Goal: Transaction & Acquisition: Purchase product/service

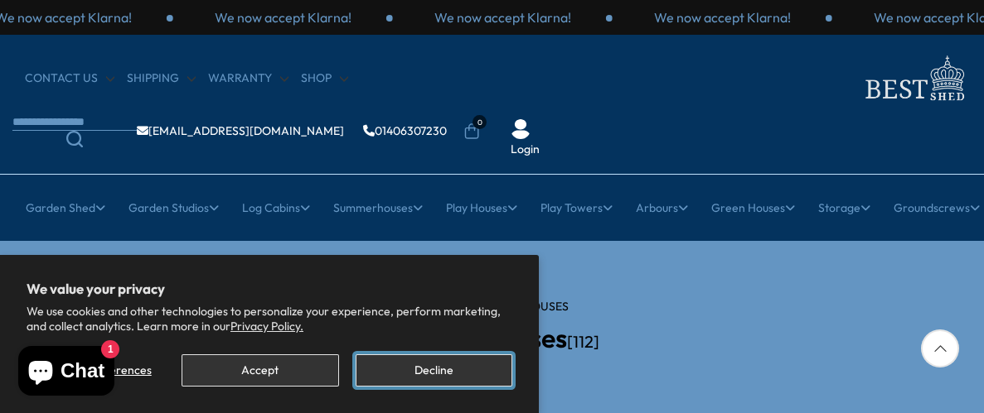
click at [429, 375] on button "Decline" at bounding box center [433, 371] width 157 height 32
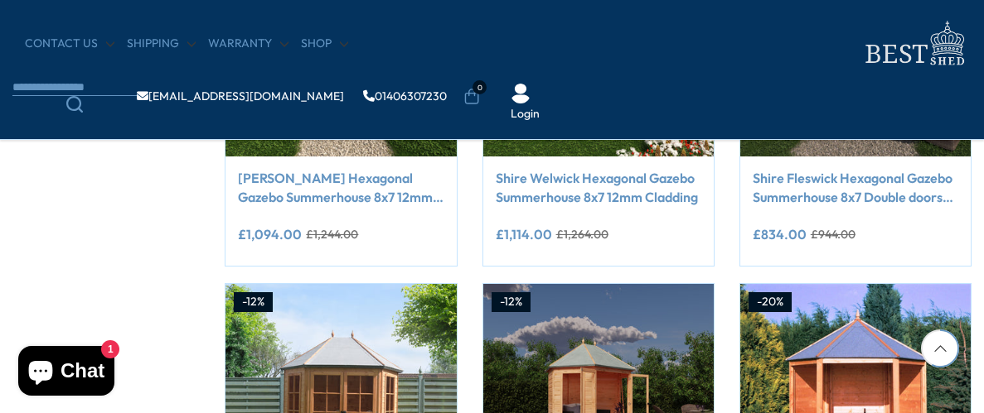
scroll to position [1192, 0]
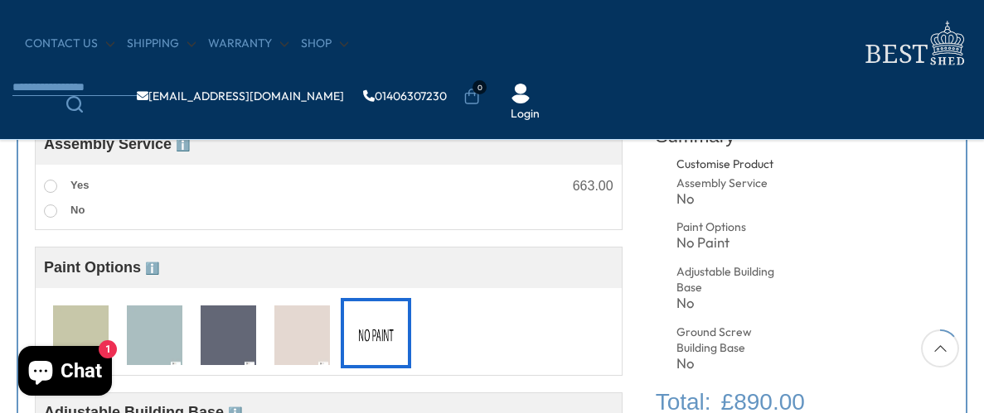
scroll to position [596, 0]
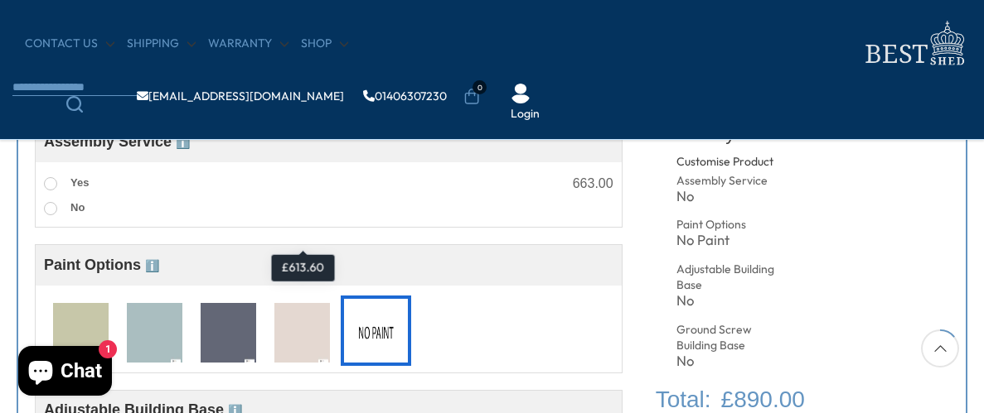
click at [307, 341] on img at bounding box center [302, 333] width 56 height 61
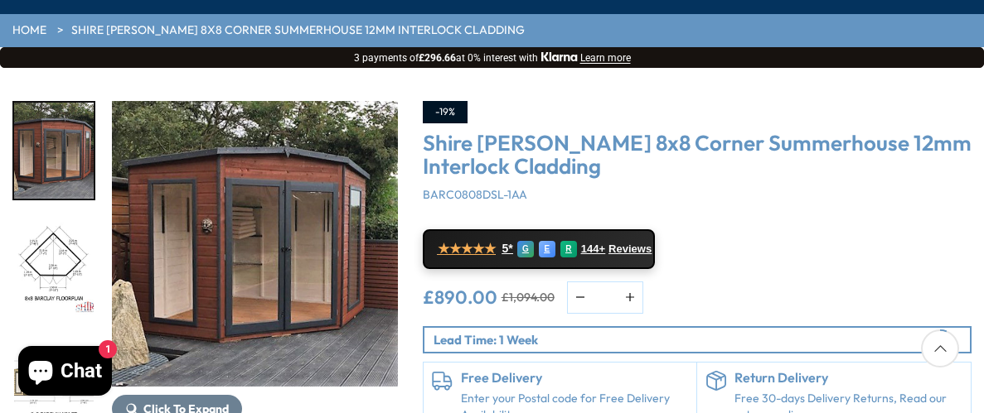
scroll to position [264, 0]
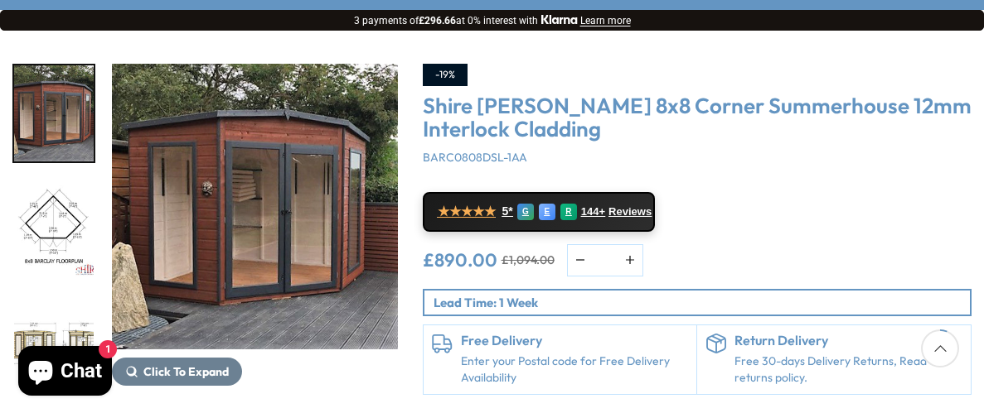
click at [43, 181] on img "2 / 14" at bounding box center [54, 229] width 80 height 96
